Goal: Task Accomplishment & Management: Use online tool/utility

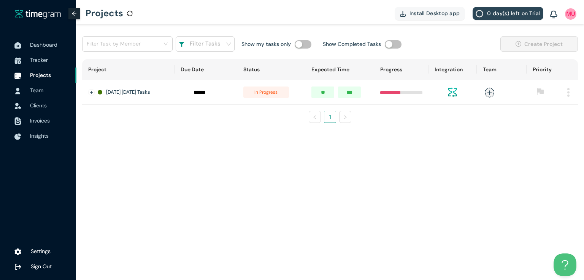
click at [32, 60] on span "Tracker" at bounding box center [39, 60] width 18 height 7
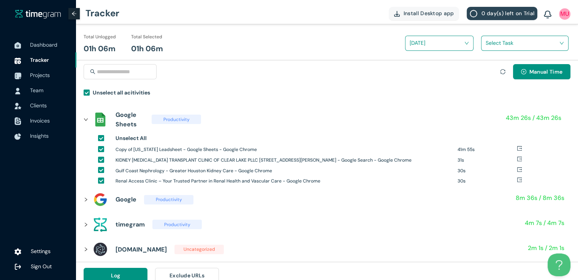
click at [488, 45] on input "search" at bounding box center [522, 42] width 73 height 11
click at [488, 67] on div "Houston Nephro and Wordpress tasks" at bounding box center [525, 71] width 87 height 12
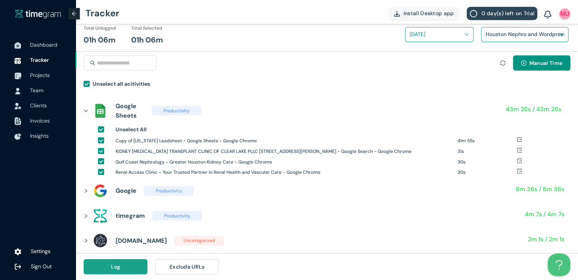
click at [124, 268] on button "Log" at bounding box center [116, 267] width 64 height 15
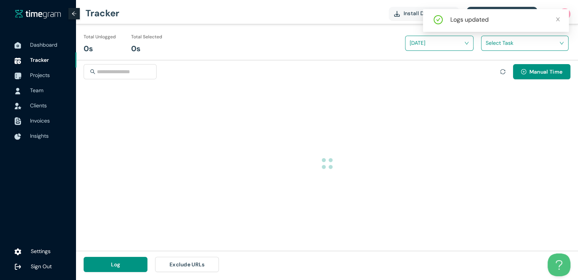
scroll to position [0, 0]
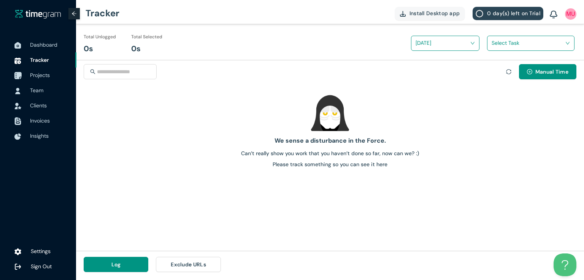
click at [33, 72] on span "Projects" at bounding box center [40, 75] width 20 height 7
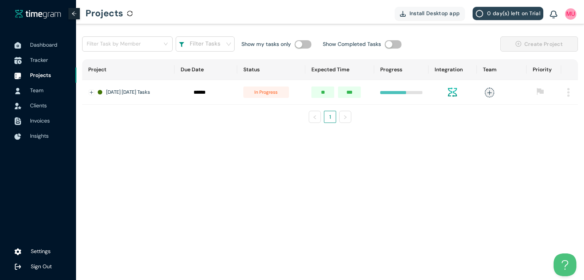
click at [33, 63] on span "Tracker" at bounding box center [39, 60] width 18 height 7
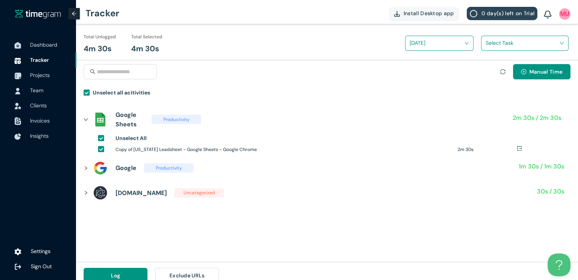
click at [490, 43] on input "search" at bounding box center [522, 42] width 73 height 11
click at [487, 69] on div "Houston Nephro and Wordpress tasks" at bounding box center [525, 71] width 87 height 12
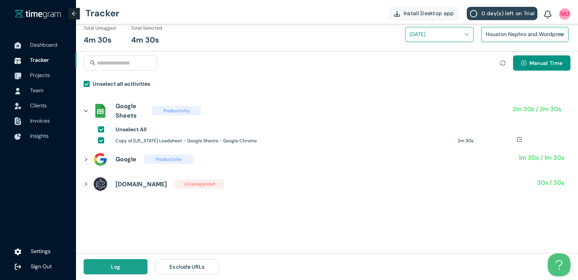
click at [136, 261] on button "Log" at bounding box center [116, 267] width 64 height 15
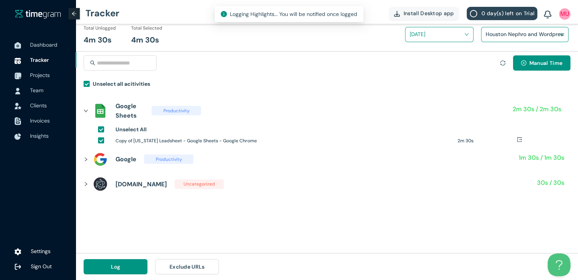
scroll to position [0, 0]
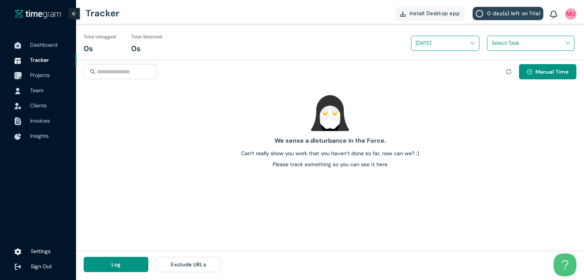
click at [40, 76] on span "Projects" at bounding box center [40, 75] width 20 height 7
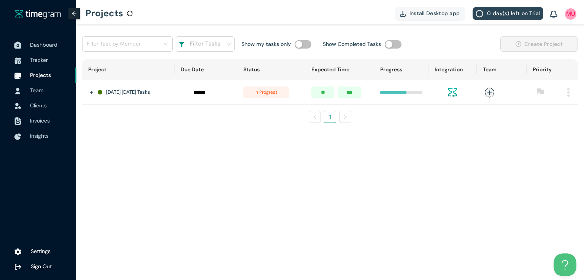
click at [44, 43] on span "Dashboard" at bounding box center [43, 44] width 27 height 7
